Goal: Use online tool/utility: Utilize a website feature to perform a specific function

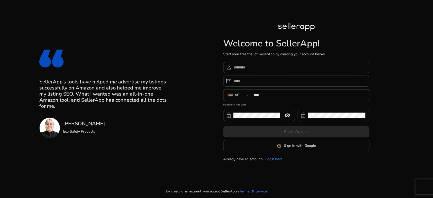
click at [271, 143] on span at bounding box center [296, 146] width 146 height 12
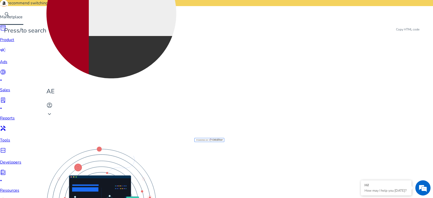
drag, startPoint x: 417, startPoint y: 43, endPoint x: 415, endPoint y: 48, distance: 5.3
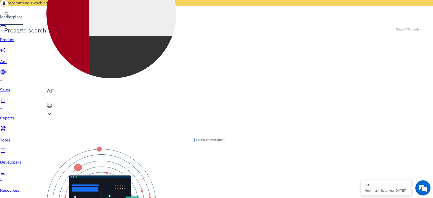
drag, startPoint x: 417, startPoint y: 42, endPoint x: 423, endPoint y: 46, distance: 7.5
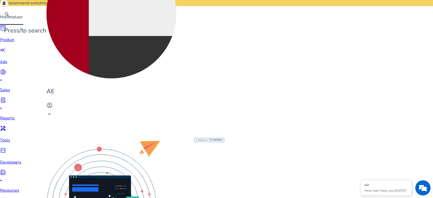
type textarea "**********"
